Goal: Task Accomplishment & Management: Contribute content

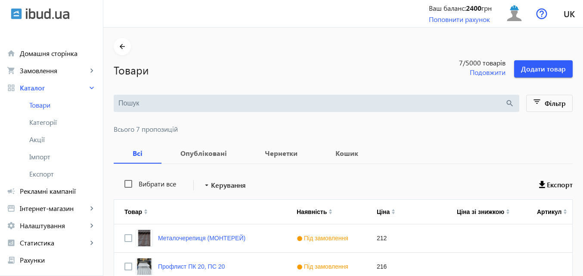
scroll to position [193, 0]
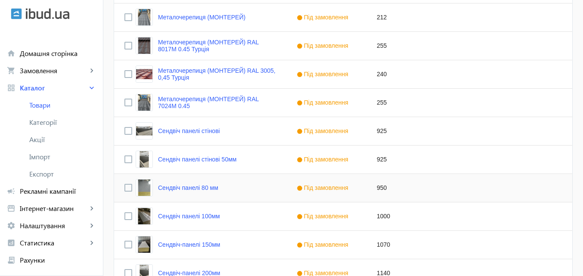
scroll to position [302, 0]
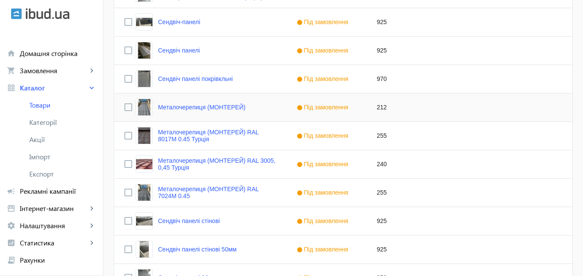
click at [144, 107] on img "Press SPACE to select this row." at bounding box center [144, 107] width 17 height 17
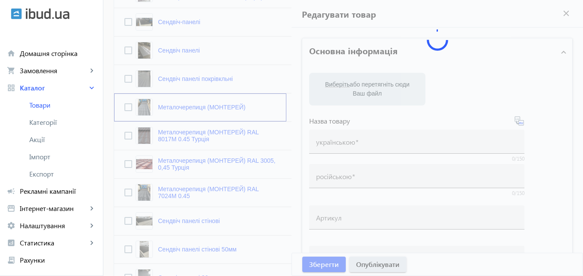
type input "Металочерепиця (МОНТЕРЕЙ)"
type input "Металлочерепица (МОНТЕРЕЙ)"
type input "212"
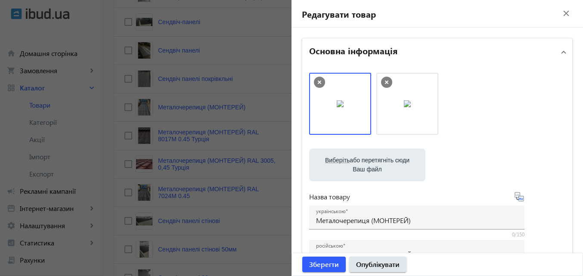
click at [562, 12] on mat-icon "close" at bounding box center [566, 13] width 13 height 13
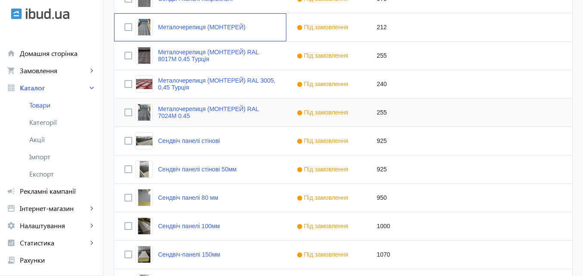
scroll to position [362, 0]
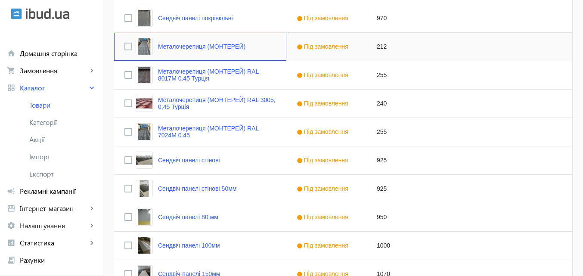
click at [261, 49] on div "Металочерепиця (МОНТЕРЕЙ)" at bounding box center [200, 47] width 172 height 28
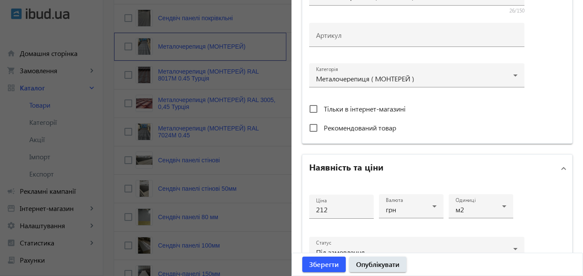
scroll to position [302, 0]
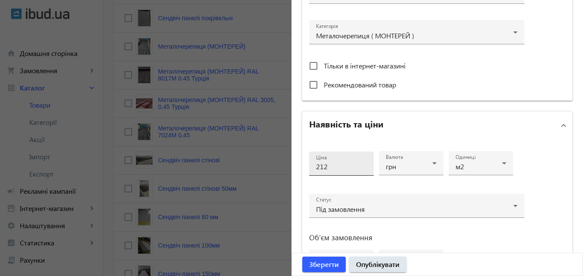
click at [334, 168] on input "212" at bounding box center [341, 166] width 51 height 9
type input "220"
click at [325, 263] on span "Зберегти" at bounding box center [324, 264] width 30 height 9
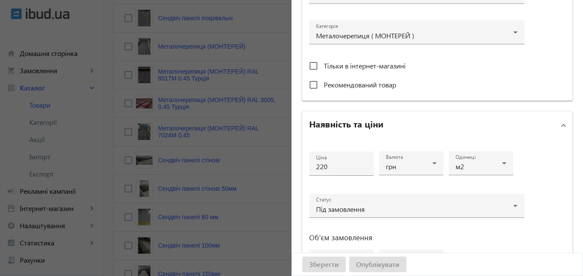
click at [163, 103] on div at bounding box center [291, 138] width 583 height 276
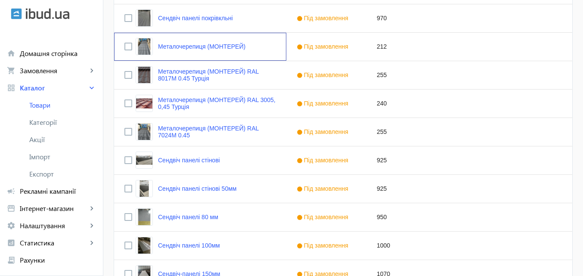
scroll to position [0, 0]
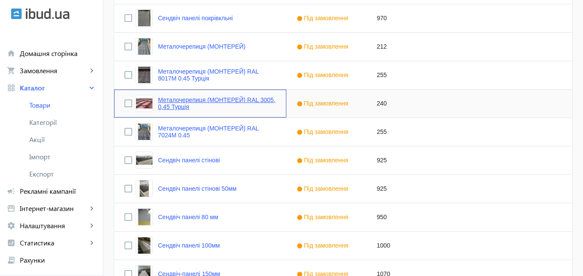
click at [211, 107] on link "Металочерепиця (МОНТЕРЕЙ) RAL 3005, 0,45 Турція" at bounding box center [217, 104] width 118 height 14
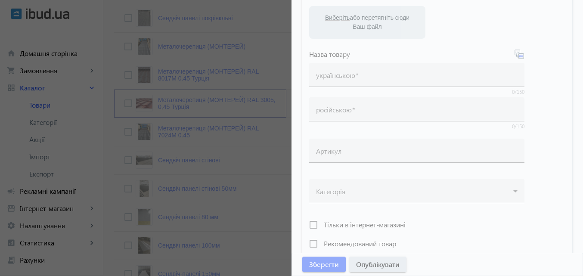
scroll to position [215, 0]
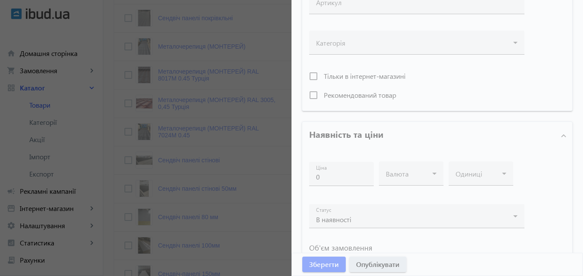
click at [259, 186] on div at bounding box center [291, 138] width 583 height 276
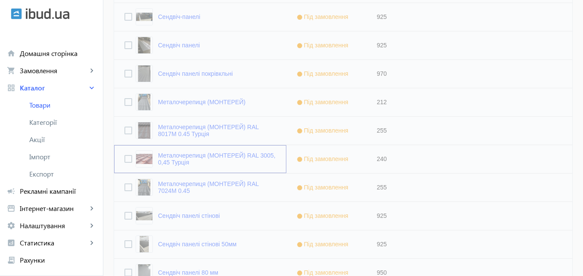
scroll to position [190, 0]
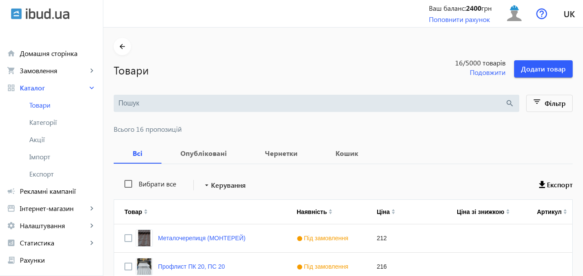
click at [347, 67] on h1 "Товари" at bounding box center [262, 69] width 297 height 15
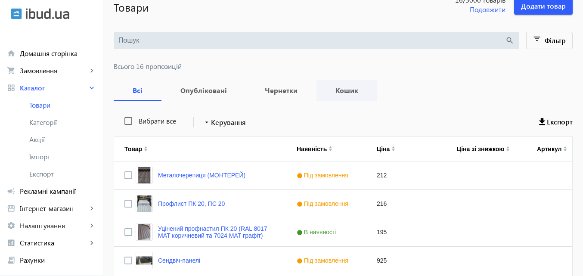
scroll to position [86, 0]
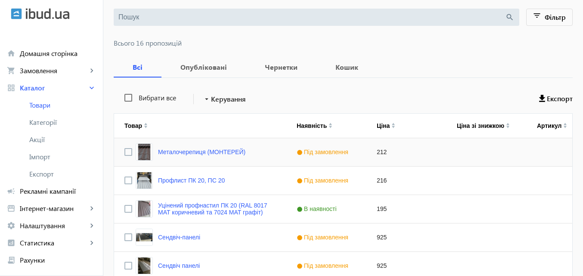
click at [139, 157] on img "Press SPACE to select this row." at bounding box center [144, 151] width 17 height 17
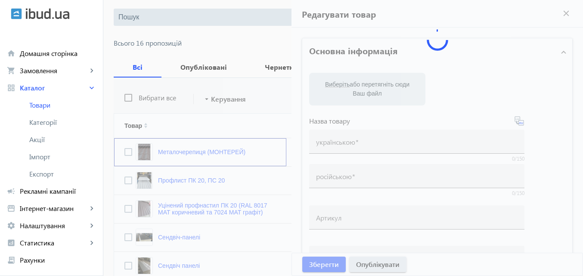
type input "Металочерепиця (МОНТЕРЕЙ)"
type input "Металлочерепиця (МОНТЕРЕЙ)"
type input "212"
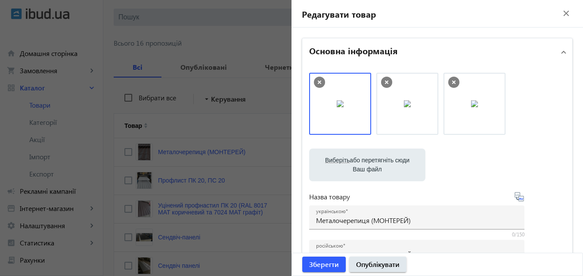
click at [196, 153] on div at bounding box center [291, 138] width 583 height 276
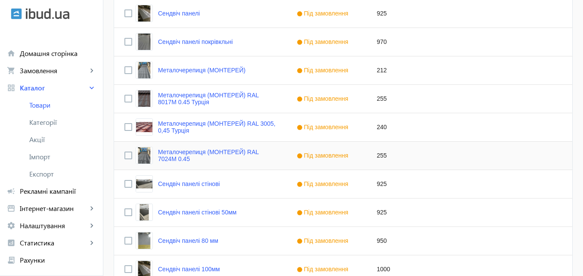
scroll to position [345, 0]
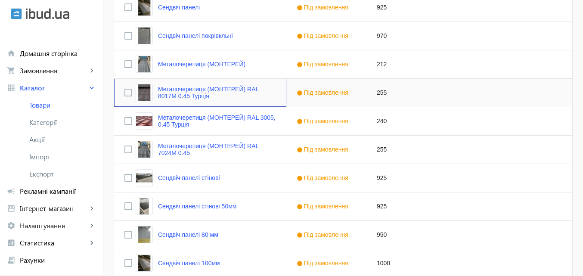
click at [139, 89] on img "Press SPACE to select this row." at bounding box center [144, 92] width 17 height 17
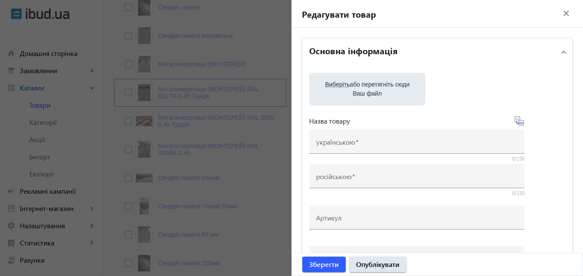
type input "Металочерепиця (МОНТЕРЕЙ) RAL 8017М 0.45 Турція"
type input "Металлочерепица (МОНТЕРЕЙ) RAL 8017М 0.45 Турция"
type input "255"
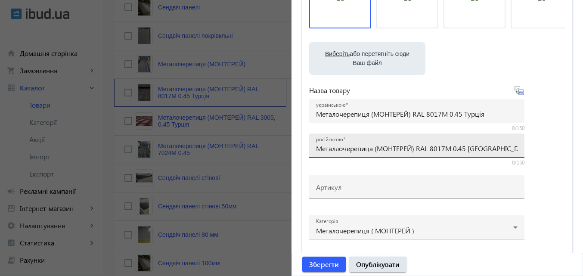
scroll to position [86, 0]
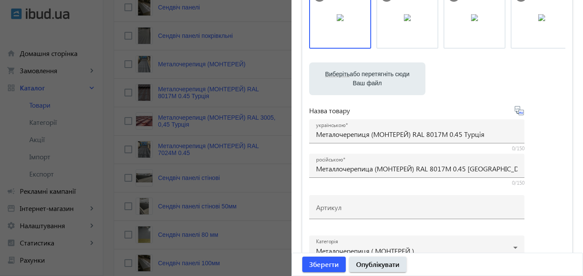
click at [203, 126] on div at bounding box center [291, 138] width 583 height 276
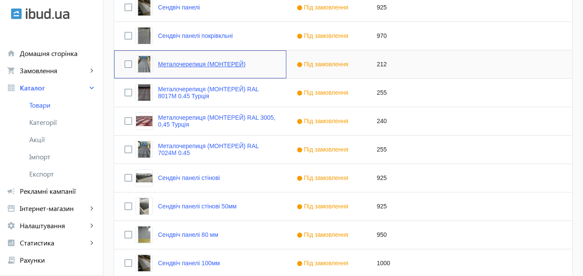
click at [192, 66] on link "Металочерепиця (МОНТЕРЕЙ)" at bounding box center [201, 64] width 87 height 7
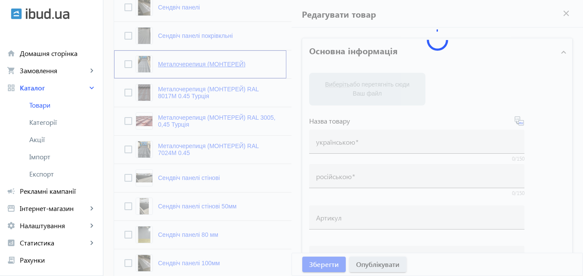
type input "Металочерепиця (МОНТЕРЕЙ)"
type input "Металлочерепица (МОНТЕРЕЙ)"
type input "212"
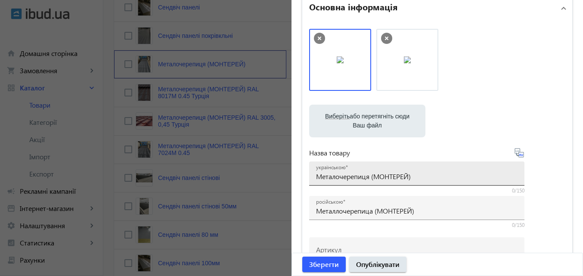
scroll to position [43, 0]
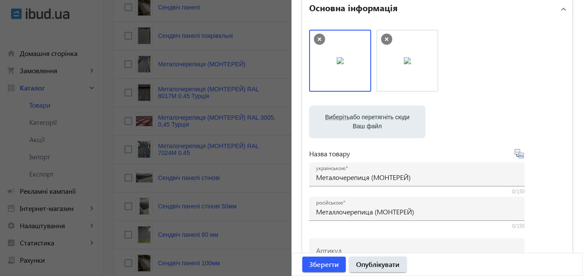
click at [181, 65] on div at bounding box center [291, 138] width 583 height 276
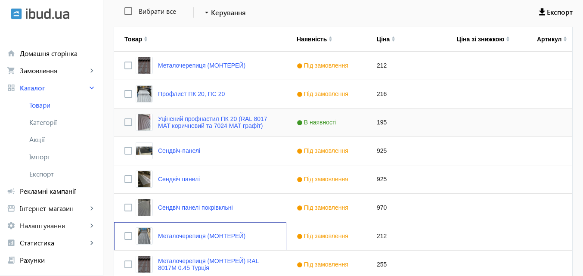
scroll to position [172, 0]
click at [197, 235] on link "Металочерепиця (МОНТЕРЕЙ)" at bounding box center [201, 236] width 87 height 7
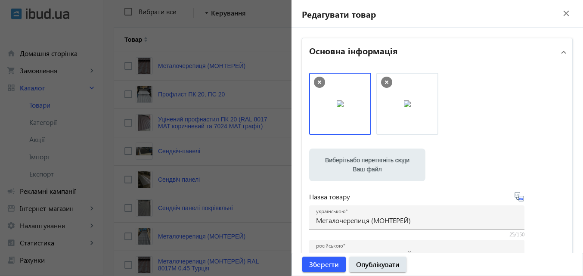
click at [564, 12] on mat-icon "close" at bounding box center [566, 13] width 13 height 13
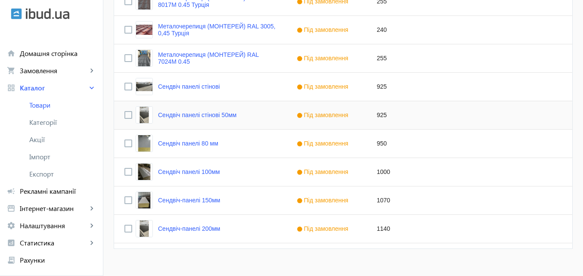
scroll to position [449, 0]
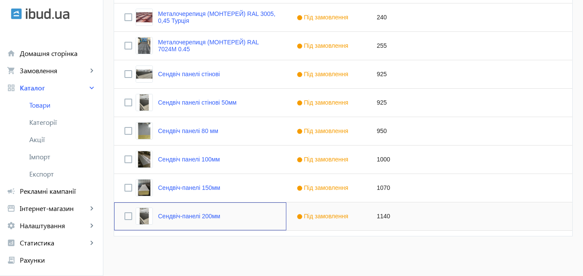
click at [149, 220] on div "Сендвіч-панелі 200мм" at bounding box center [178, 216] width 85 height 17
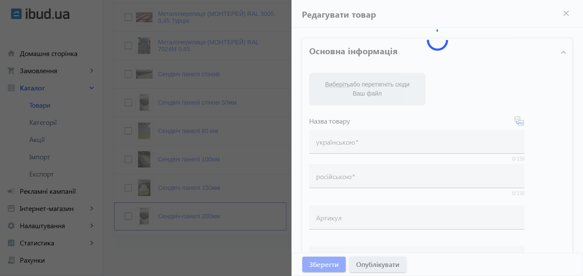
type input "Сендвіч-панелі 200мм"
type input "Сэндвич-панели 200мм"
type input "1140"
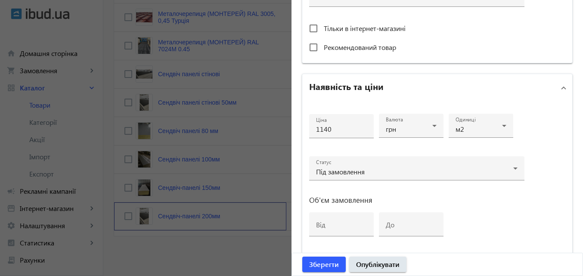
scroll to position [443, 0]
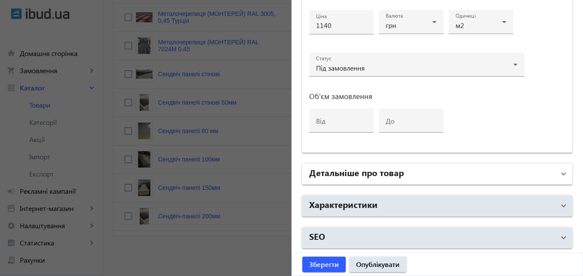
click at [548, 178] on mat-panel-title "Детальніше про товар" at bounding box center [432, 174] width 246 height 16
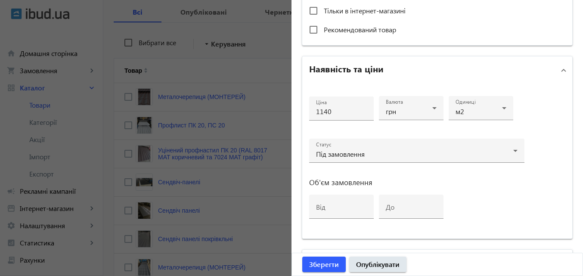
scroll to position [104, 0]
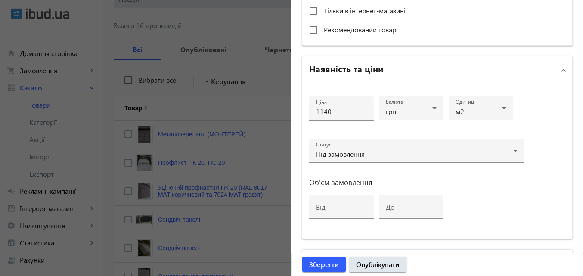
click at [196, 59] on div at bounding box center [291, 138] width 583 height 276
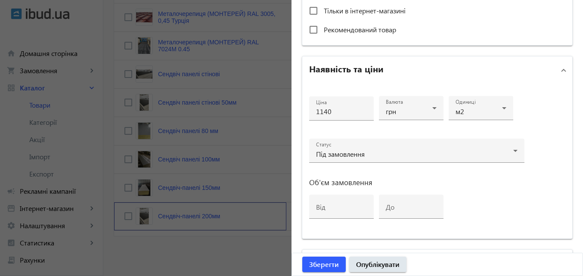
scroll to position [0, 0]
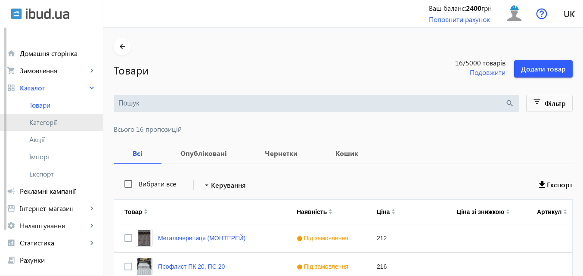
click at [40, 126] on span "Категорії" at bounding box center [62, 122] width 67 height 9
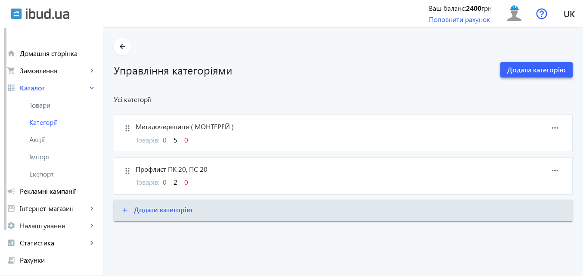
click at [524, 69] on span "Додати категорію" at bounding box center [537, 69] width 59 height 9
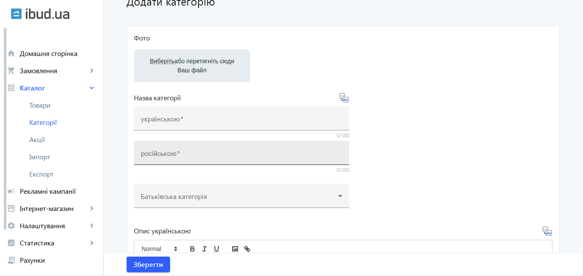
scroll to position [43, 0]
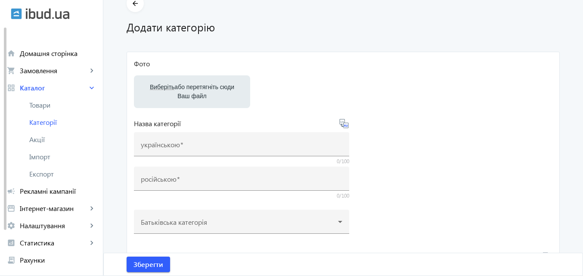
click at [199, 90] on label "Виберіть або перетягніть сюди Ваш файл" at bounding box center [192, 92] width 103 height 24
click at [199, 90] on input "Виберіть або перетягніть сюди Ваш файл" at bounding box center [192, 92] width 103 height 10
type input "C:\fakepath\photo_5456588321745661909_y.jpg"
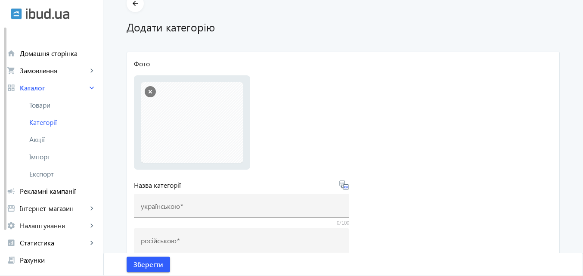
click at [225, 120] on li "photo_5456588321745661909_y.jpg photo_5456588321745661909_y.jpg 249 KB" at bounding box center [192, 122] width 103 height 81
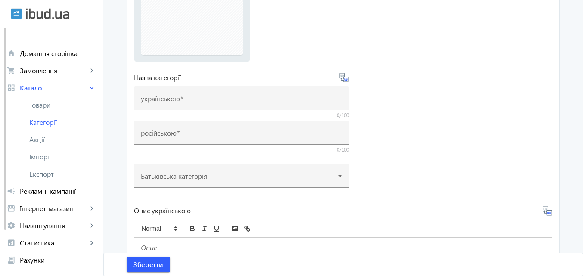
scroll to position [129, 0]
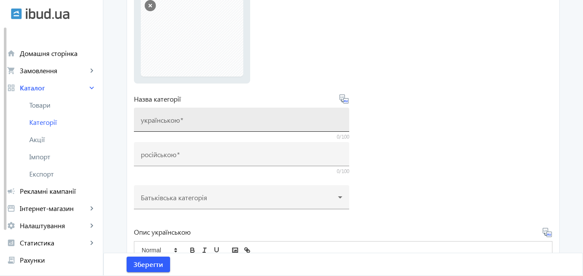
click at [193, 119] on input "українською" at bounding box center [242, 122] width 202 height 9
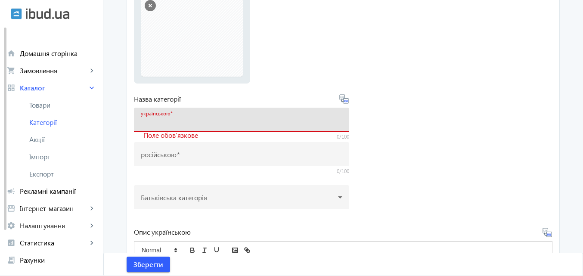
click at [196, 116] on div "українською" at bounding box center [242, 120] width 202 height 24
paste input "БМЗ, ЛСТК"
type input "БМЗ, ЛСТК"
click at [346, 101] on icon at bounding box center [347, 101] width 2 height 2
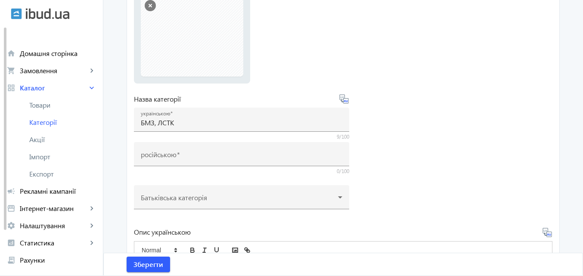
type input "БМЗ, ЛСТК"
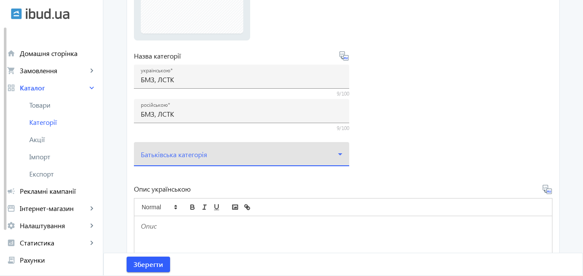
click at [341, 152] on icon at bounding box center [340, 154] width 10 height 10
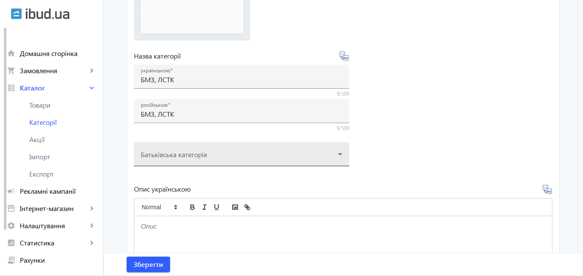
click at [338, 154] on div at bounding box center [242, 150] width 202 height 31
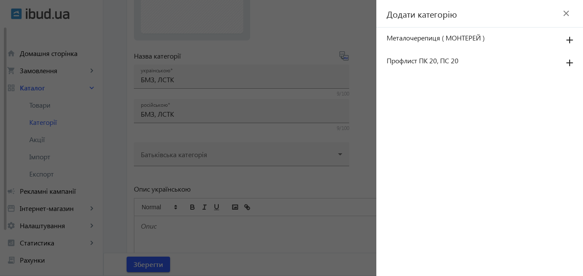
click at [517, 19] on div "Додати категорію close" at bounding box center [480, 14] width 207 height 28
click at [461, 16] on div "Додати категорію close" at bounding box center [480, 14] width 207 height 28
click at [374, 141] on div at bounding box center [291, 138] width 583 height 276
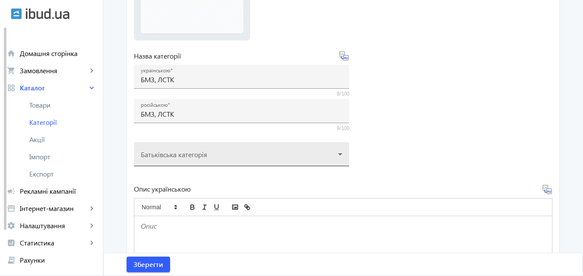
click at [280, 152] on div at bounding box center [242, 150] width 202 height 31
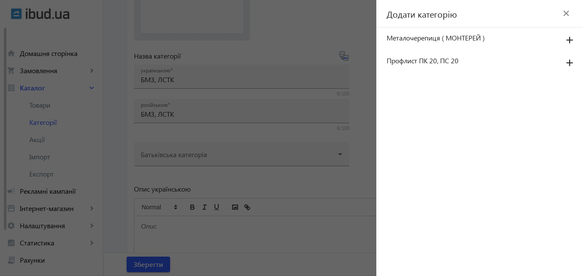
click at [570, 13] on mat-icon "close" at bounding box center [566, 13] width 13 height 13
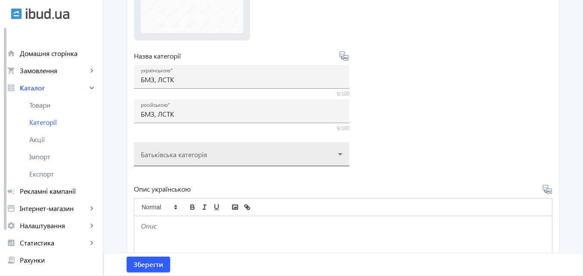
click at [335, 151] on div at bounding box center [242, 150] width 202 height 31
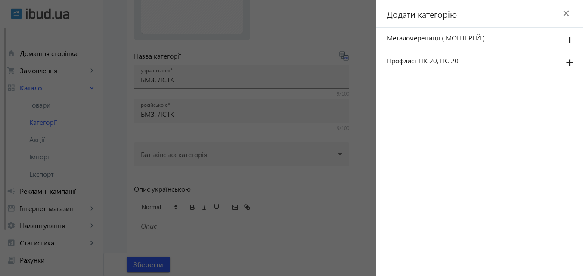
click at [406, 14] on span "Додати категорію" at bounding box center [417, 14] width 81 height 12
click at [402, 17] on span "Додати категорію" at bounding box center [417, 14] width 81 height 12
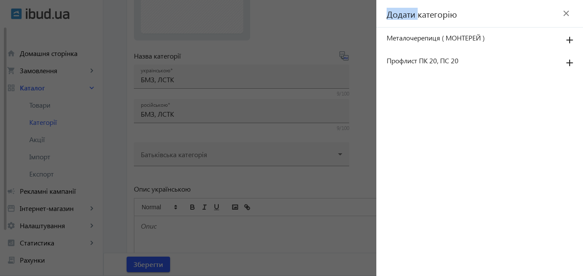
click at [402, 17] on span "Додати категорію" at bounding box center [417, 14] width 81 height 12
click at [327, 199] on div at bounding box center [291, 138] width 583 height 276
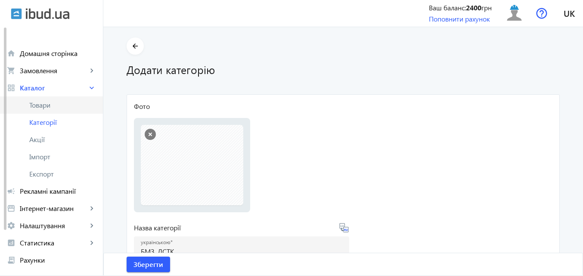
scroll to position [0, 0]
click at [42, 104] on span "Товари" at bounding box center [62, 105] width 67 height 9
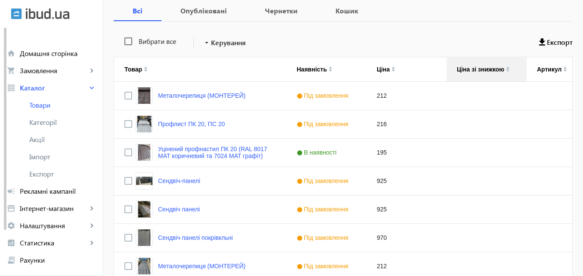
scroll to position [172, 0]
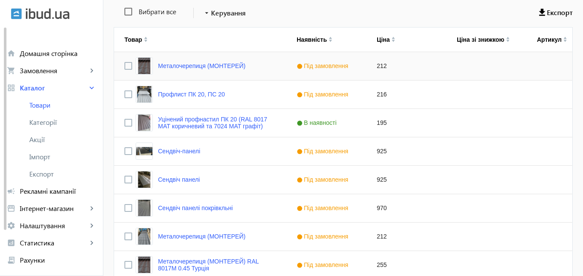
click at [250, 65] on div "Металочерепиця (МОНТЕРЕЙ)" at bounding box center [200, 66] width 172 height 28
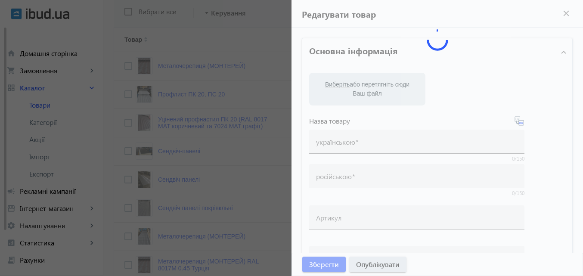
type input "Металочерепиця (МОНТЕРЕЙ)"
type input "Металлочерепиця (МОНТЕРЕЙ)"
type input "212"
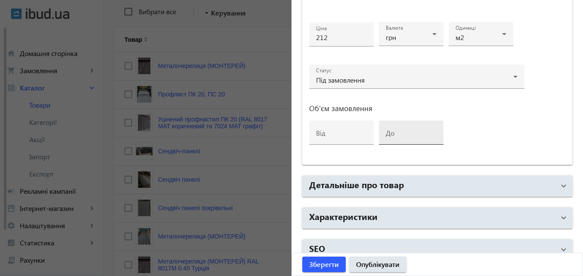
scroll to position [443, 0]
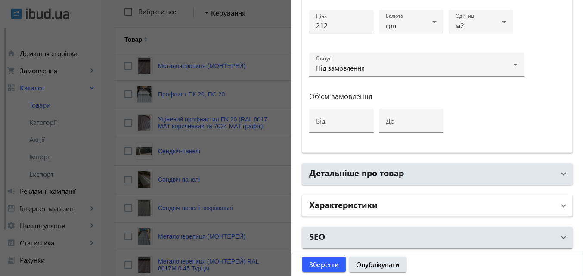
click at [561, 206] on mat-expansion-panel-header "Характеристики" at bounding box center [437, 206] width 270 height 21
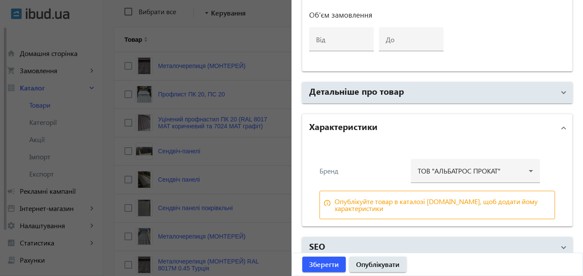
scroll to position [534, 0]
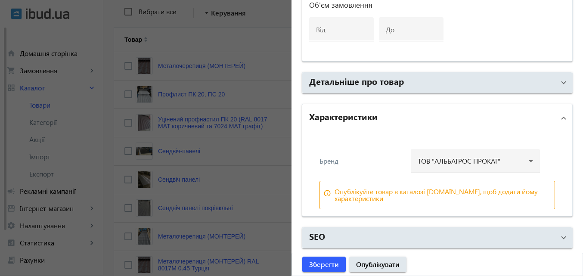
click at [562, 119] on span at bounding box center [563, 117] width 3 height 9
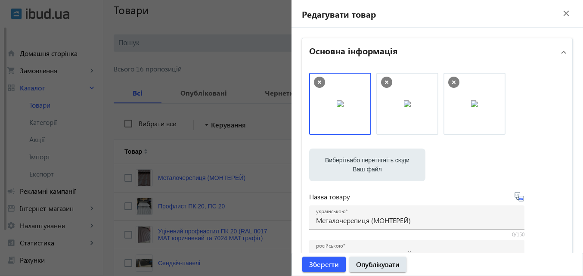
scroll to position [0, 0]
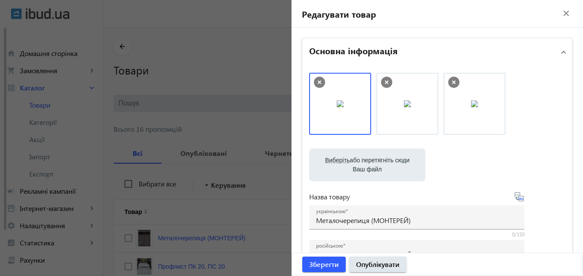
click at [565, 12] on mat-icon "close" at bounding box center [566, 13] width 13 height 13
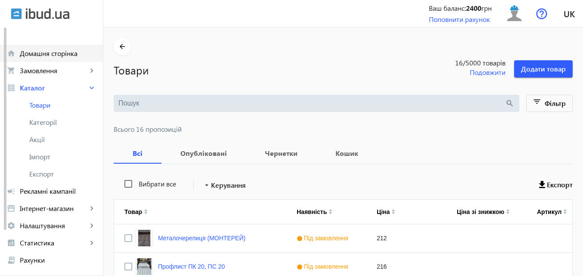
click at [59, 51] on span "Домашня сторінка" at bounding box center [58, 53] width 76 height 9
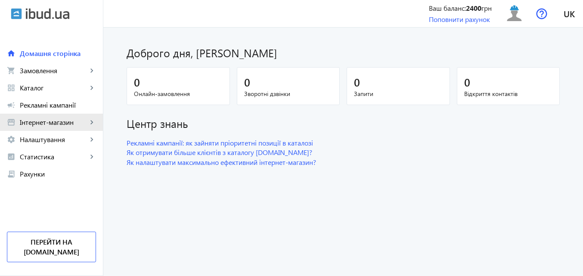
click at [48, 125] on span "Інтернет-магазин" at bounding box center [54, 122] width 68 height 9
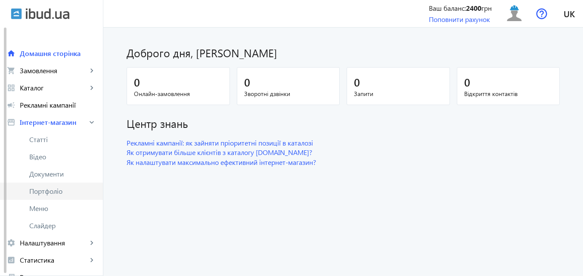
click at [56, 192] on span "Портфоліо" at bounding box center [62, 191] width 67 height 9
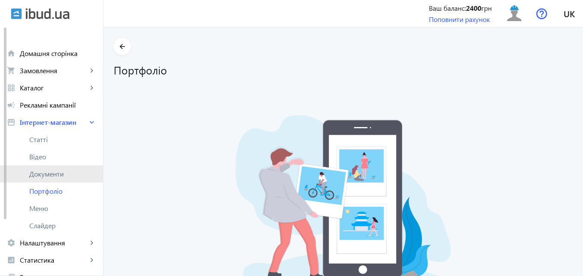
click at [47, 172] on span "Документи" at bounding box center [62, 174] width 67 height 9
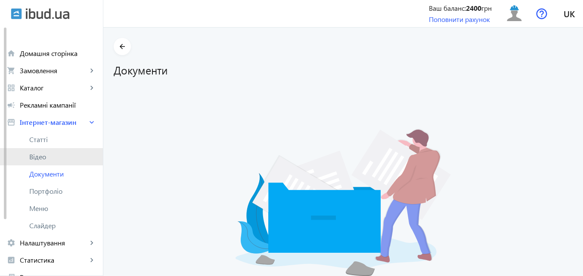
click at [43, 162] on link "Відео" at bounding box center [51, 156] width 103 height 17
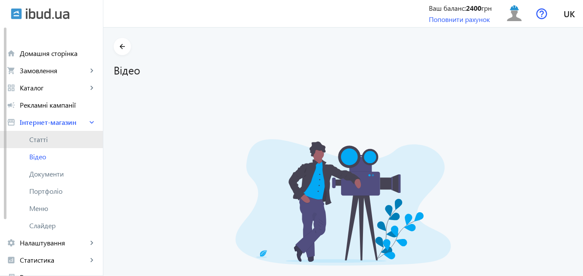
click at [44, 139] on span "Статті" at bounding box center [62, 139] width 67 height 9
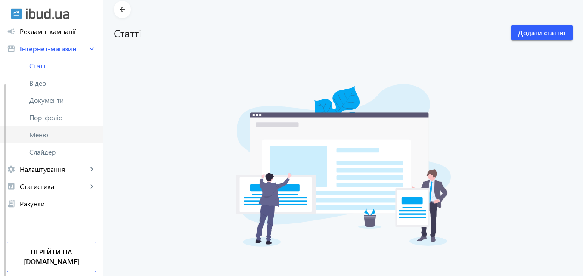
scroll to position [43, 0]
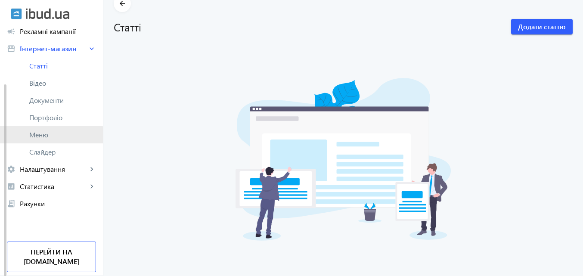
click at [43, 140] on link "Меню" at bounding box center [51, 134] width 103 height 17
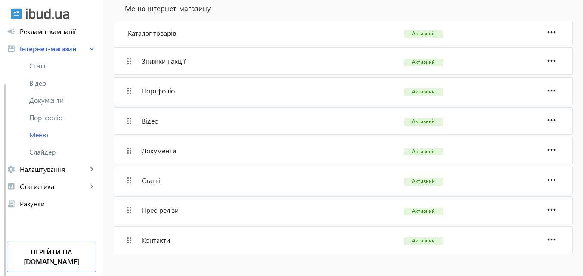
scroll to position [274, 0]
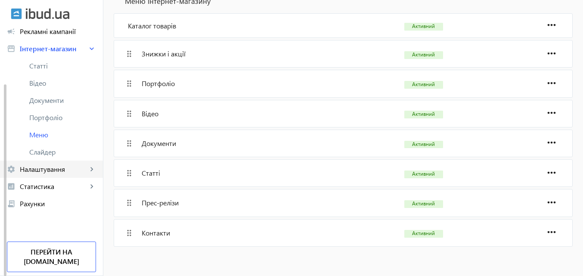
click at [64, 170] on span "Налаштування" at bounding box center [54, 169] width 68 height 9
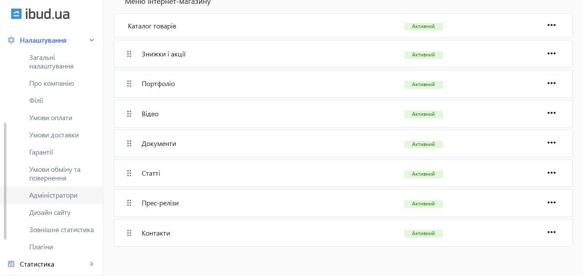
scroll to position [246, 0]
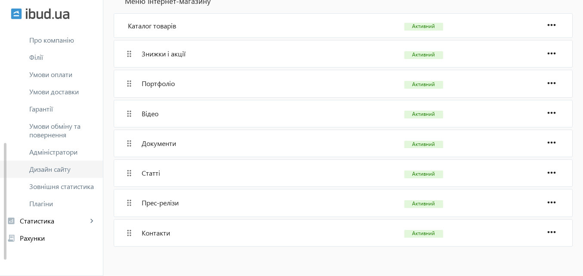
click at [57, 170] on span "Дизайн сайту" at bounding box center [62, 169] width 67 height 9
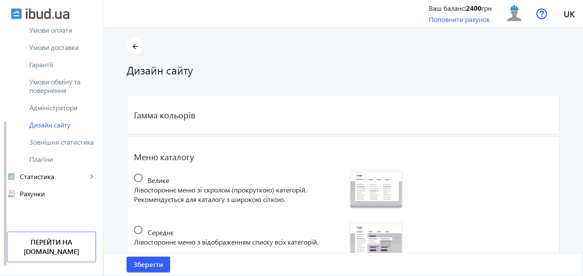
scroll to position [177, 0]
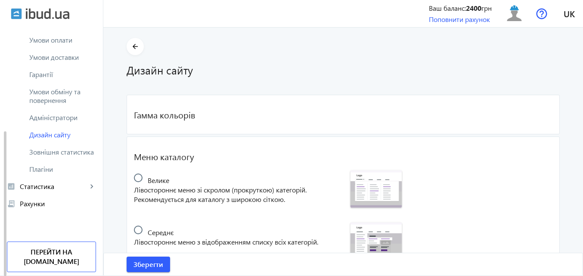
radio input "true"
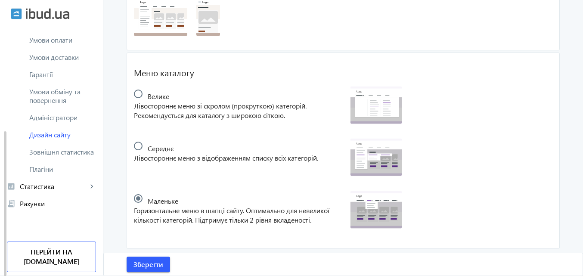
scroll to position [274, 0]
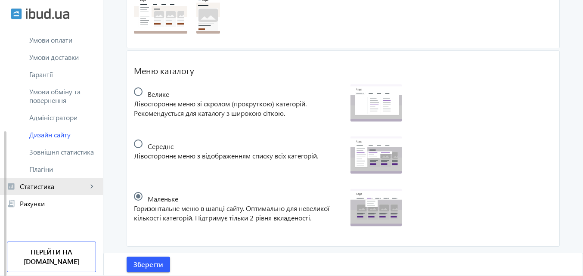
click at [50, 187] on span "Статистика" at bounding box center [54, 186] width 68 height 9
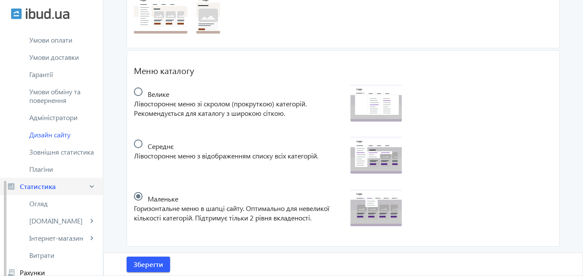
scroll to position [220, 0]
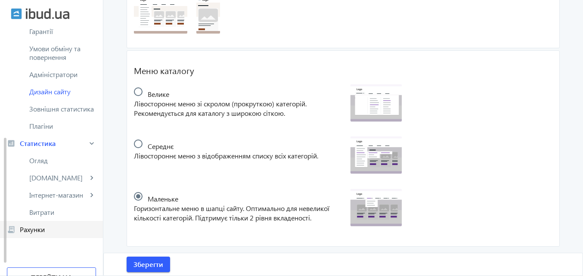
click at [38, 229] on span "Рахунки" at bounding box center [58, 229] width 76 height 9
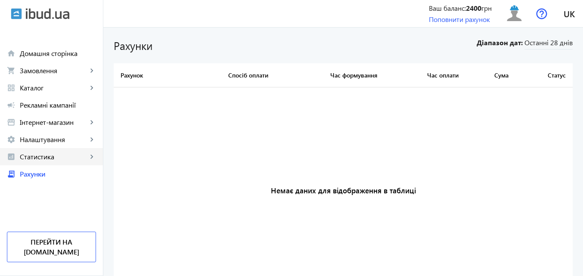
click at [41, 158] on span "Статистика" at bounding box center [54, 157] width 68 height 9
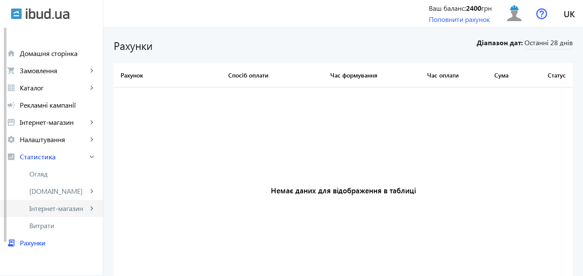
click at [44, 212] on span "Інтернет-магазин" at bounding box center [58, 208] width 58 height 9
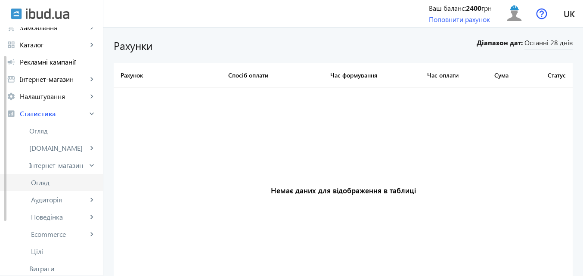
click at [39, 184] on span "Огляд" at bounding box center [63, 182] width 65 height 9
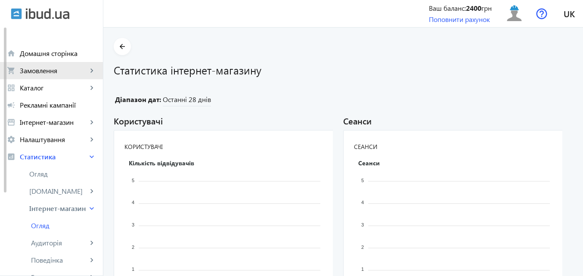
click at [56, 66] on span "Замовлення" at bounding box center [54, 70] width 68 height 9
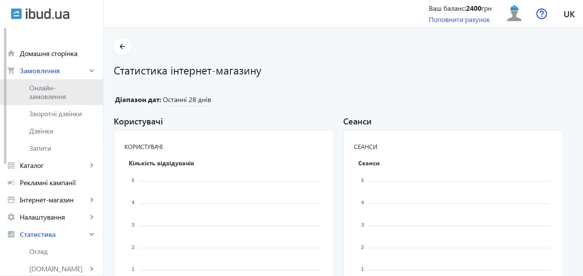
click at [51, 92] on span "Онлайн-замовлення" at bounding box center [57, 92] width 57 height 17
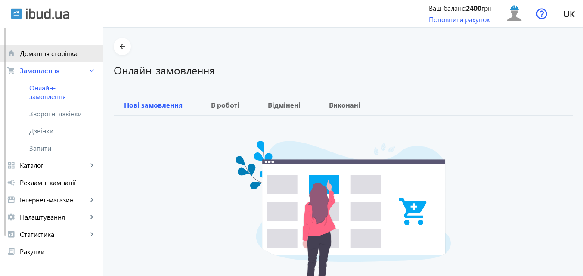
click at [47, 52] on span "Домашня сторінка" at bounding box center [58, 53] width 76 height 9
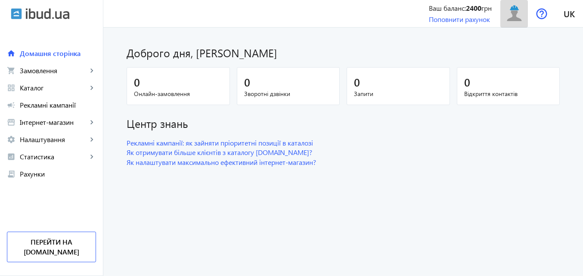
click at [516, 17] on img at bounding box center [514, 13] width 19 height 19
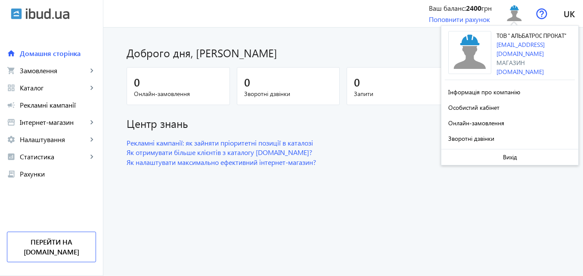
click at [365, 8] on div "menu Ваш баланс: 2400 грн Поповнити рахунок ТОВ " АЛЬБАТРОС ПРОКАТ" [EMAIL_ADDR…" at bounding box center [343, 13] width 480 height 27
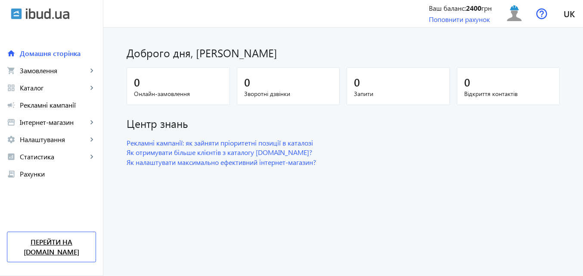
click at [52, 252] on link "Перейти на [DOMAIN_NAME]" at bounding box center [51, 247] width 89 height 31
drag, startPoint x: 401, startPoint y: 153, endPoint x: 461, endPoint y: 0, distance: 164.6
click at [401, 153] on link "Як отримувати більше клієнтів з каталогу [DOMAIN_NAME]?" at bounding box center [343, 152] width 433 height 9
